Goal: Find specific page/section: Find specific page/section

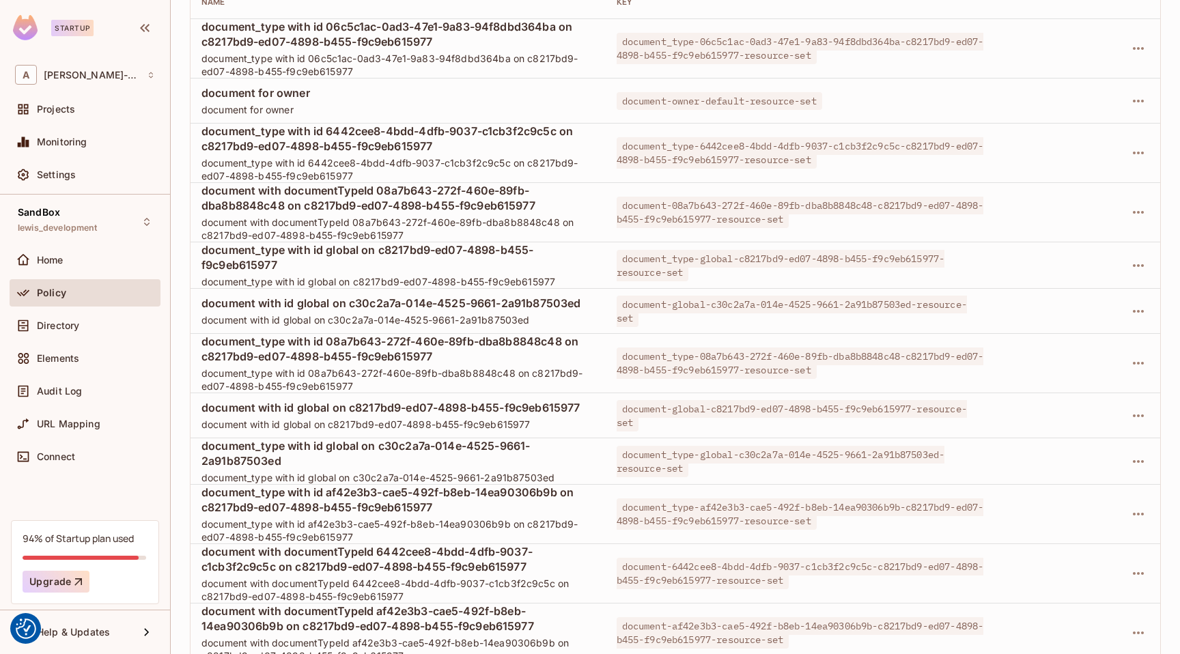
scroll to position [532, 0]
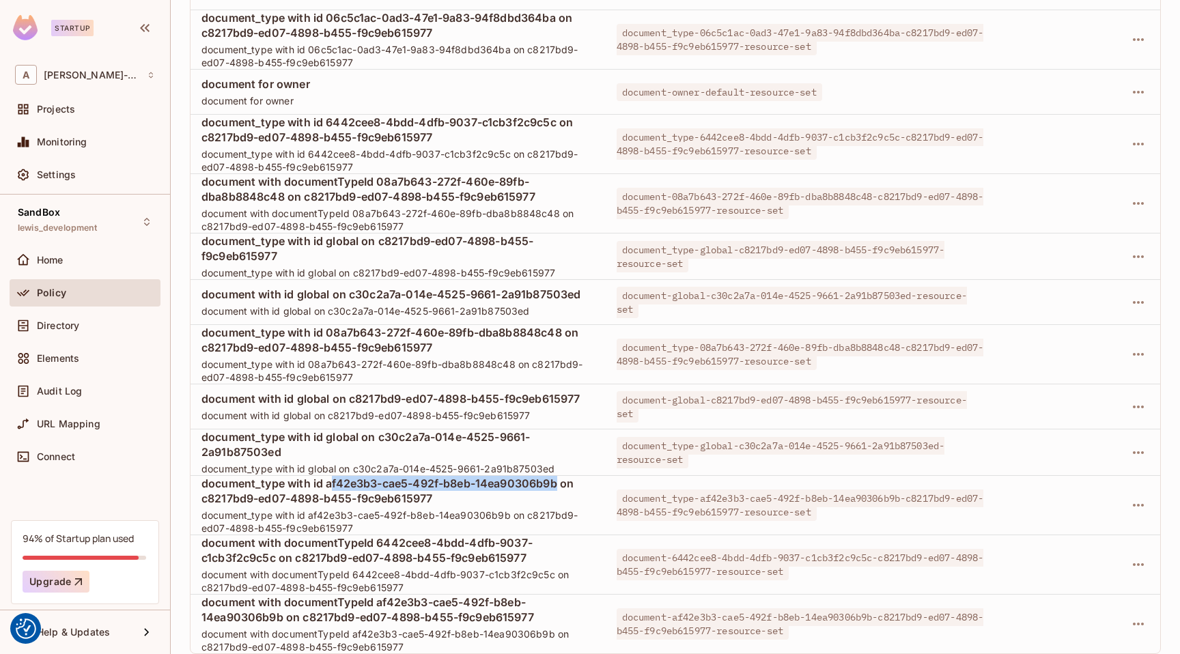
drag, startPoint x: 561, startPoint y: 485, endPoint x: 330, endPoint y: 484, distance: 230.8
click at [330, 484] on span "document_type with id af42e3b3-cae5-492f-b8eb-14ea90306b9b on c8217bd9-ed07-489…" at bounding box center [397, 491] width 393 height 30
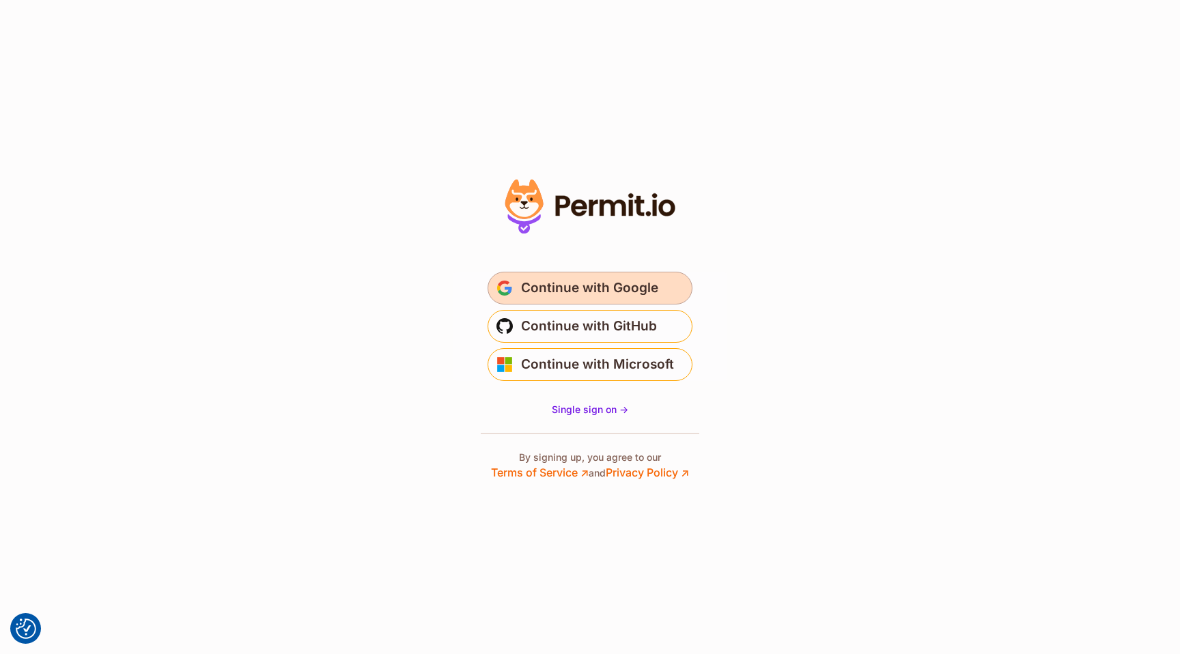
click at [587, 285] on span "Continue with Google" at bounding box center [589, 288] width 137 height 22
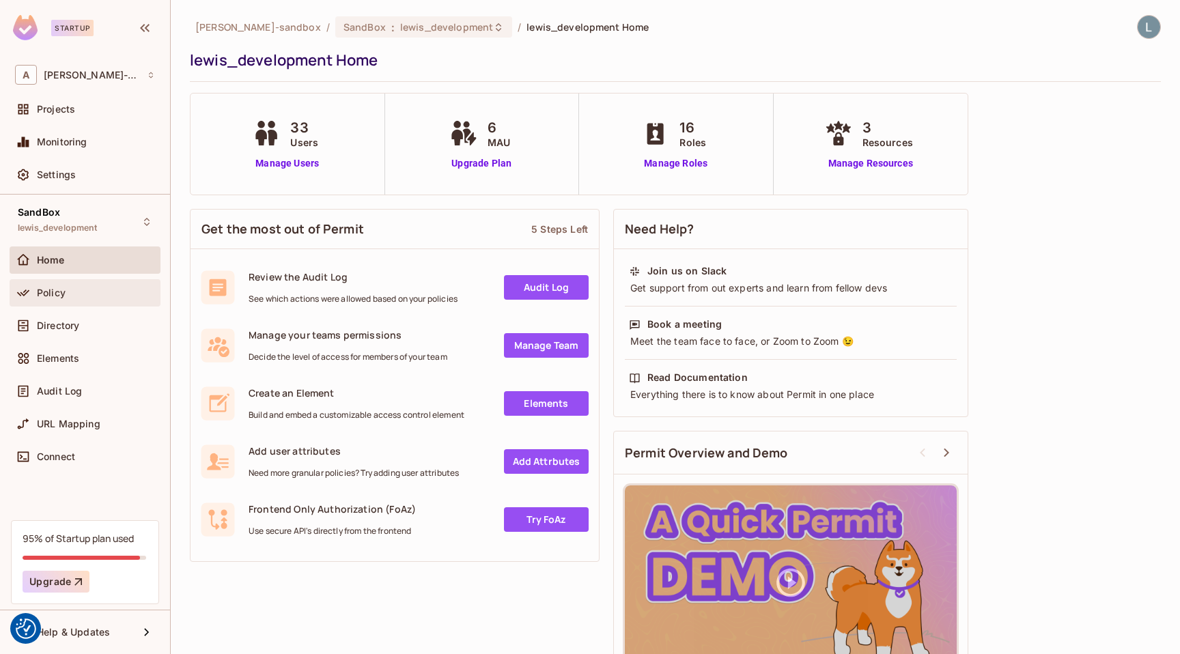
click at [79, 285] on div "Policy" at bounding box center [85, 293] width 140 height 16
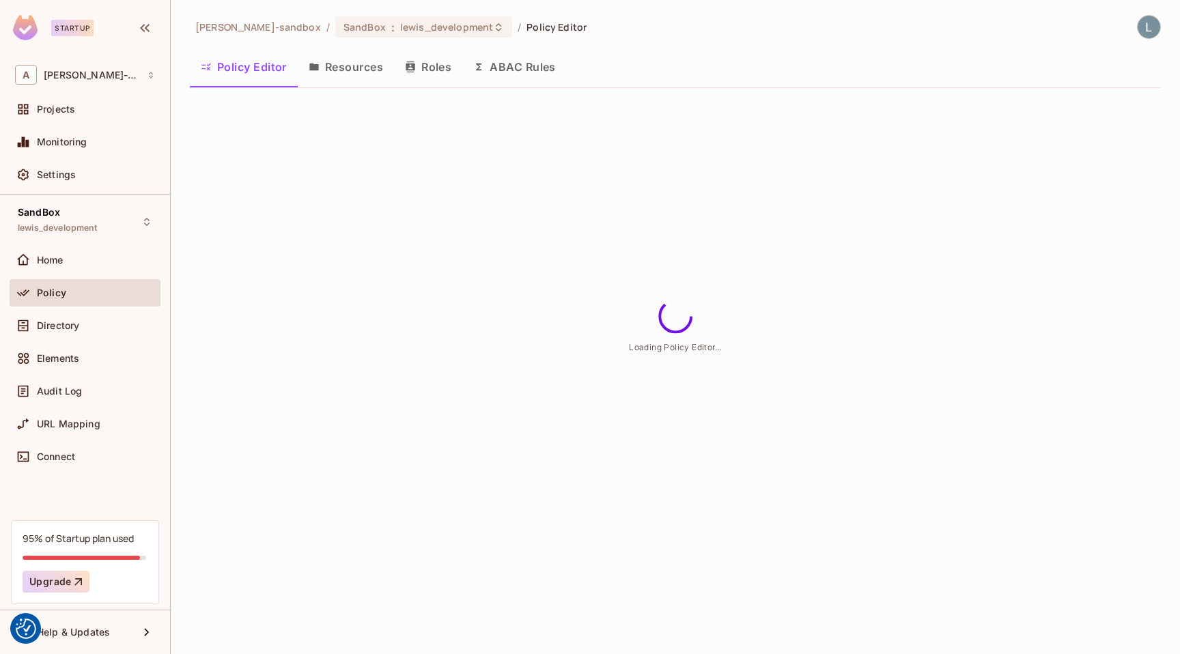
click at [531, 71] on button "ABAC Rules" at bounding box center [514, 67] width 104 height 34
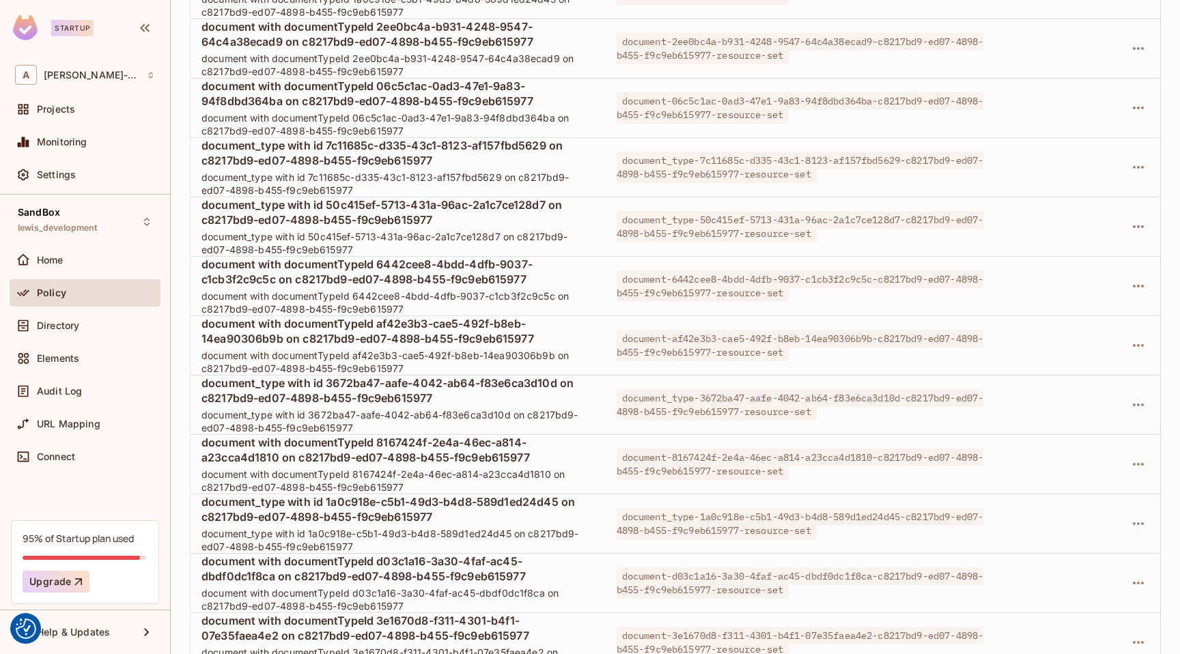
scroll to position [2968, 0]
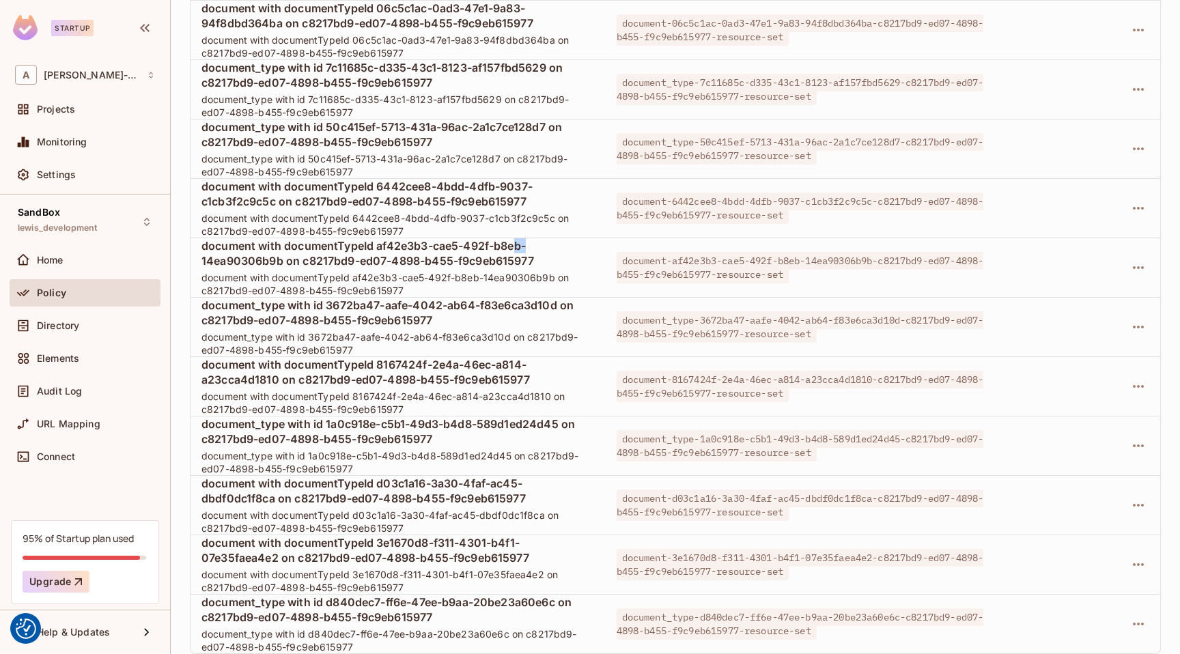
drag, startPoint x: 536, startPoint y: 248, endPoint x: 516, endPoint y: 248, distance: 20.5
click at [516, 248] on span "document with documentTypeId af42e3b3-cae5-492f-b8eb-14ea90306b9b on c8217bd9-e…" at bounding box center [397, 253] width 393 height 30
drag, startPoint x: 530, startPoint y: 184, endPoint x: 379, endPoint y: 184, distance: 150.9
click at [379, 184] on span "document with documentTypeId 6442cee8-4bdd-4dfb-9037-c1cb3f2c9c5c on c8217bd9-e…" at bounding box center [397, 194] width 393 height 30
copy span "6442cee8-4bdd-4dfb-9037"
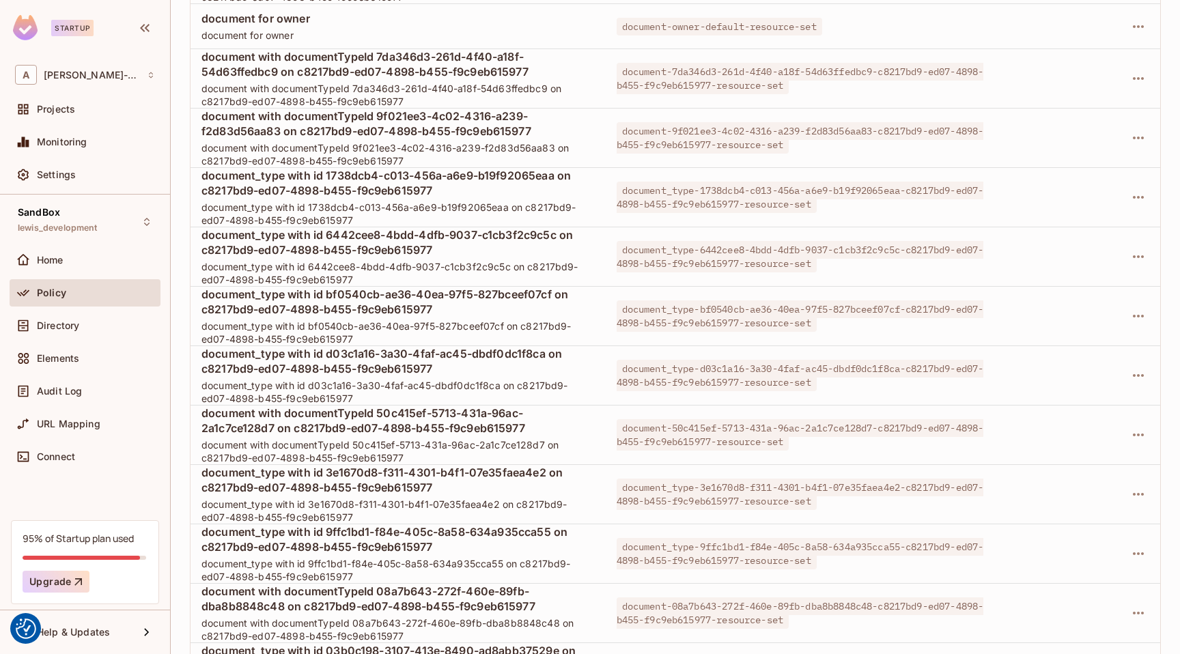
scroll to position [1190, 0]
